Goal: Task Accomplishment & Management: Manage account settings

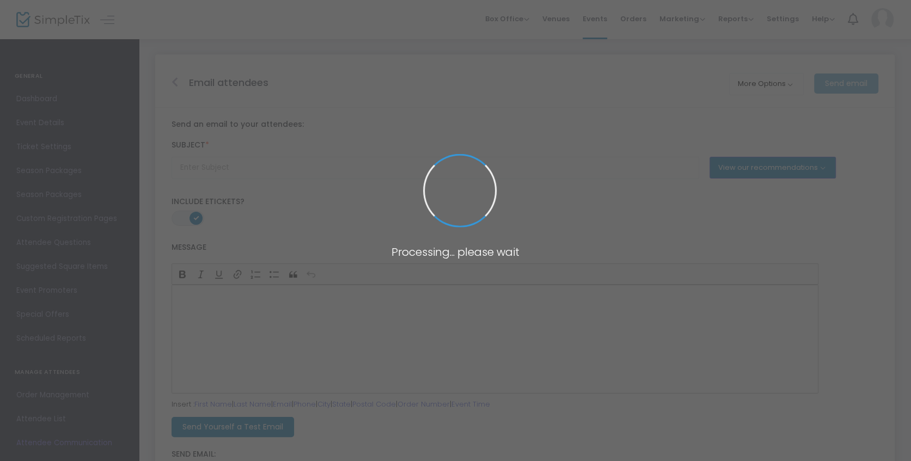
type input "day/month/year"
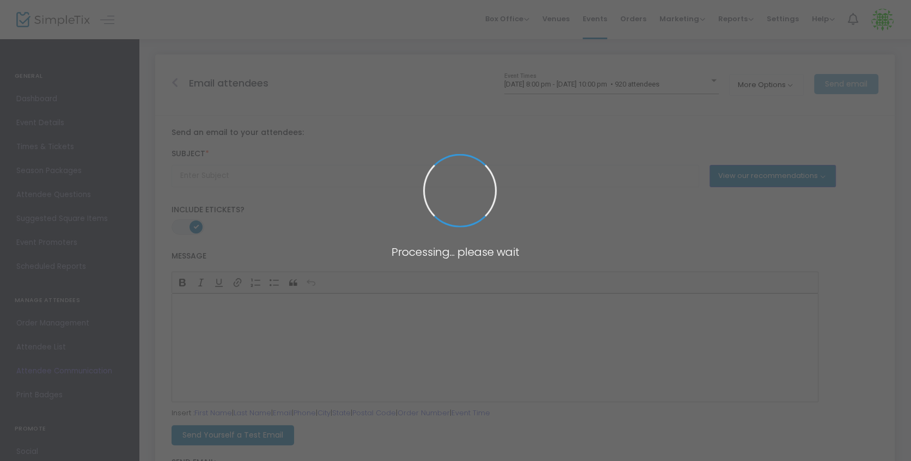
type input "Event Reminder"
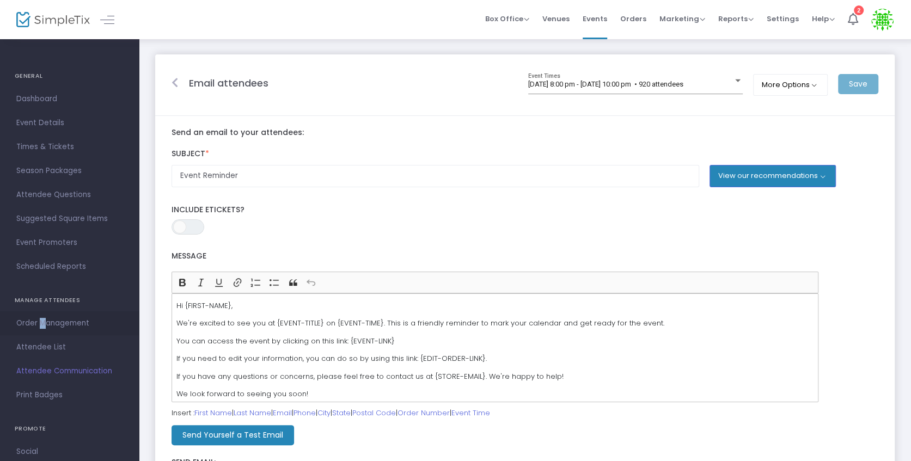
click at [40, 325] on span "Order Management" at bounding box center [69, 323] width 106 height 14
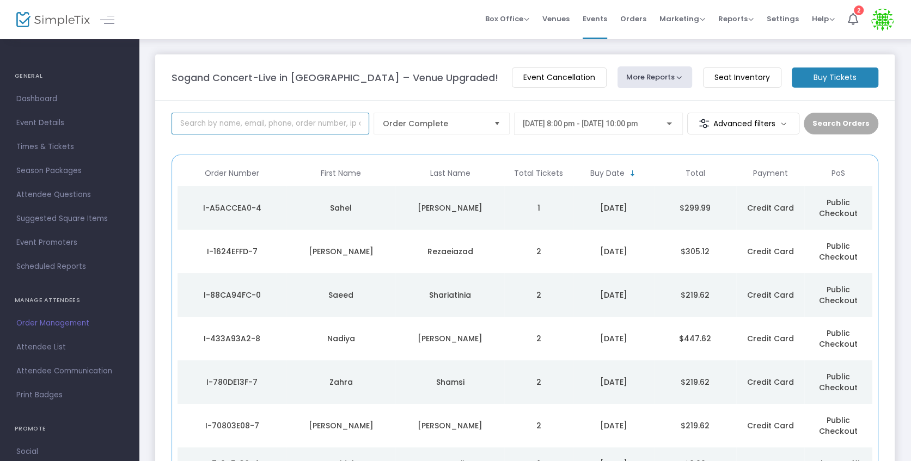
click at [245, 126] on input at bounding box center [270, 124] width 198 height 22
type input "[PERSON_NAME]"
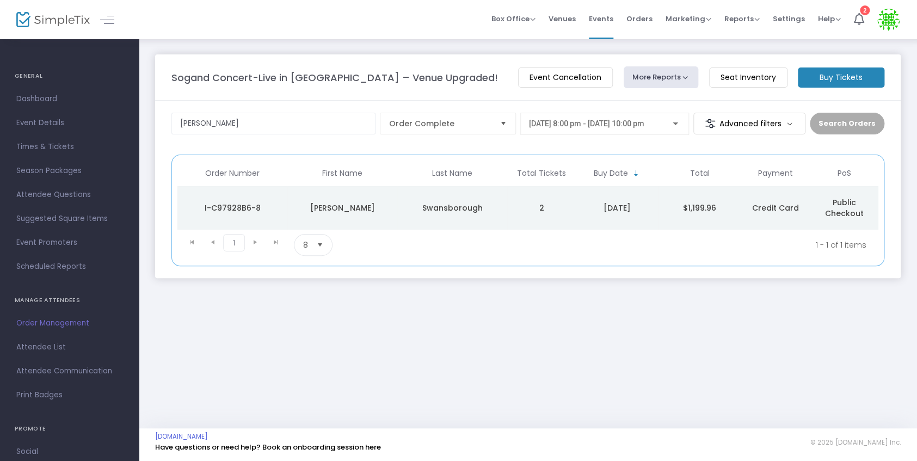
click at [381, 206] on div "[PERSON_NAME]" at bounding box center [342, 207] width 105 height 11
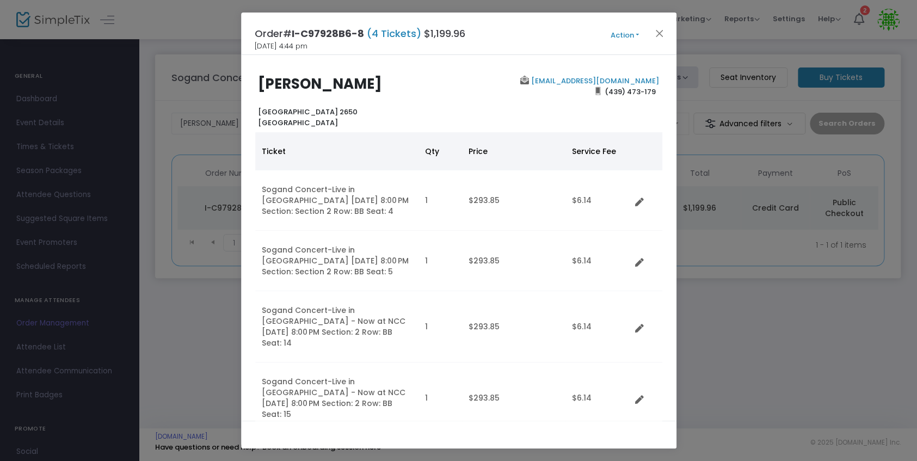
click at [621, 32] on button "Action" at bounding box center [624, 35] width 65 height 12
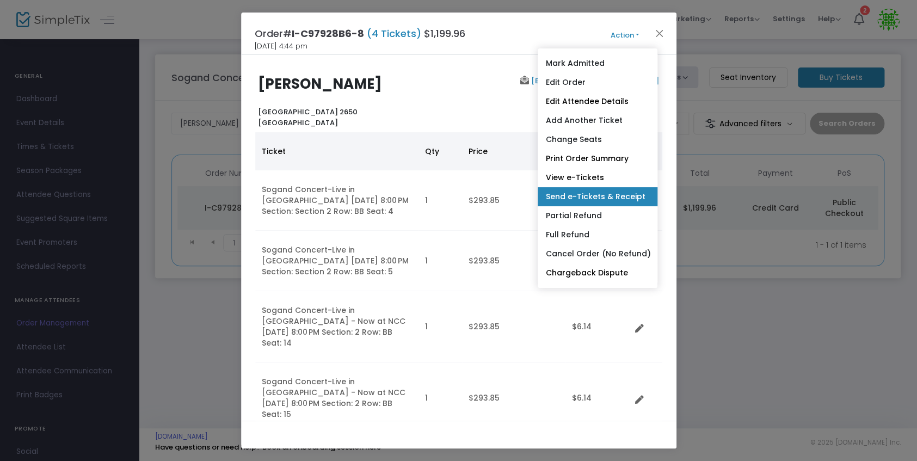
click at [633, 198] on link "Send e-Tickets & Receipt" at bounding box center [598, 196] width 120 height 19
type input "[EMAIL_ADDRESS][DOMAIN_NAME]"
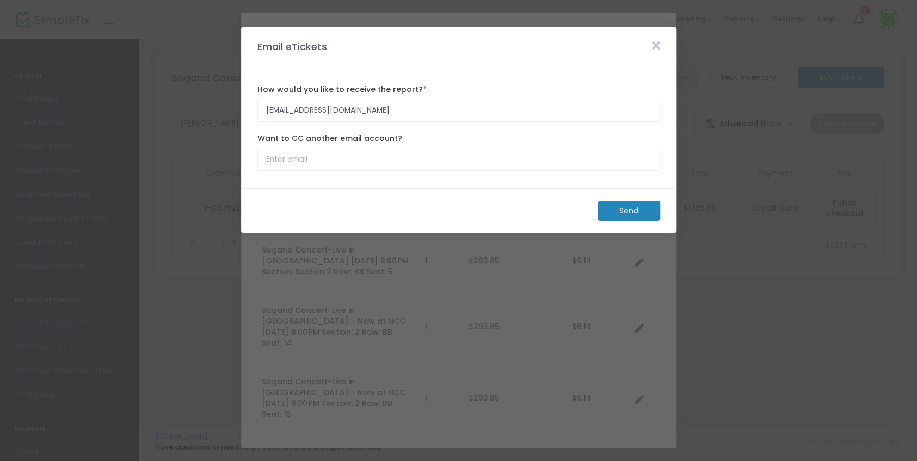
click at [632, 218] on m-button "Send" at bounding box center [629, 211] width 63 height 20
